Goal: Transaction & Acquisition: Purchase product/service

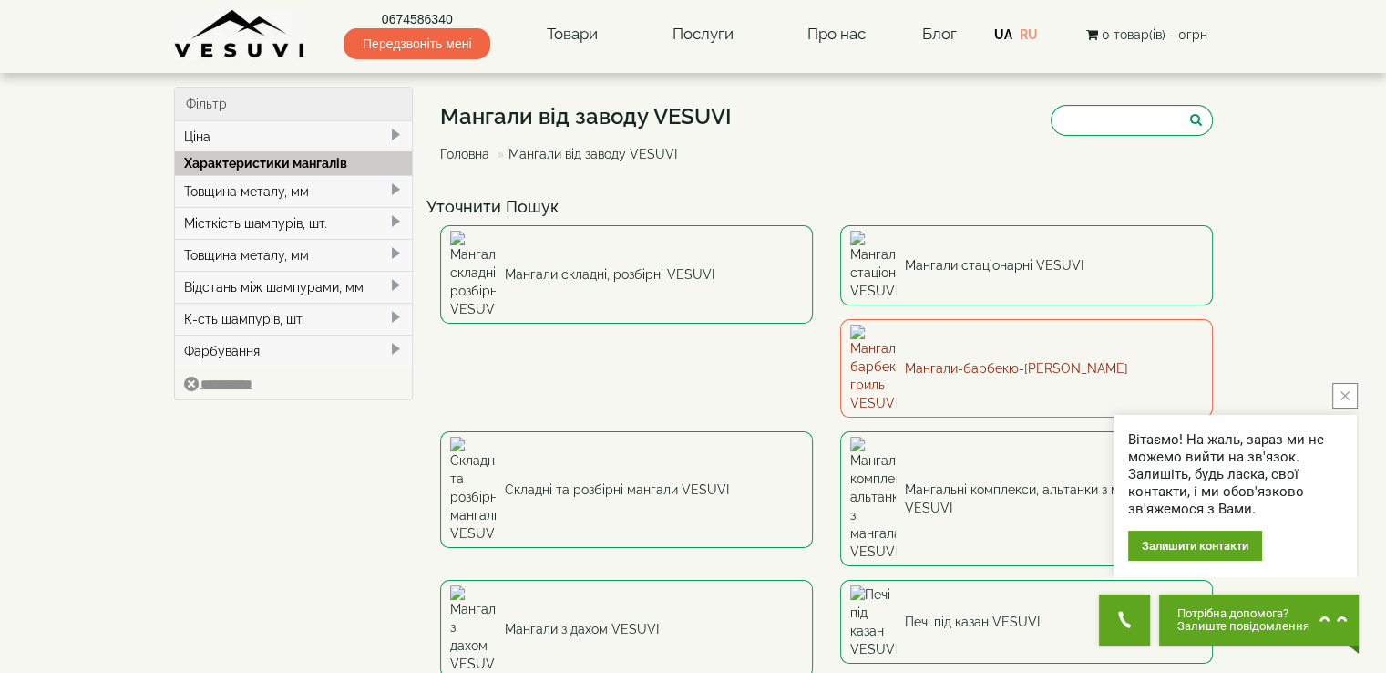
click at [840, 322] on link "Мангали-барбекю-[PERSON_NAME]" at bounding box center [1026, 368] width 373 height 98
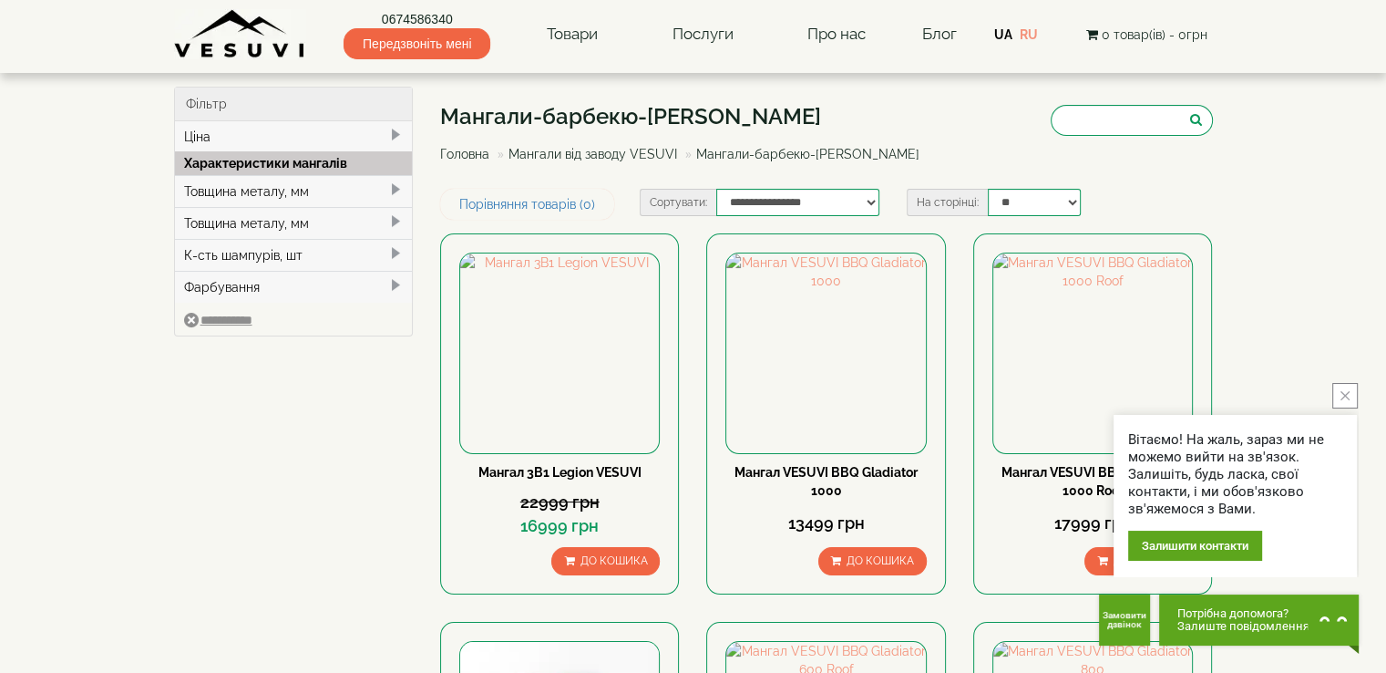
click at [1341, 398] on icon "close button" at bounding box center [1345, 395] width 9 height 9
